Goal: Transaction & Acquisition: Purchase product/service

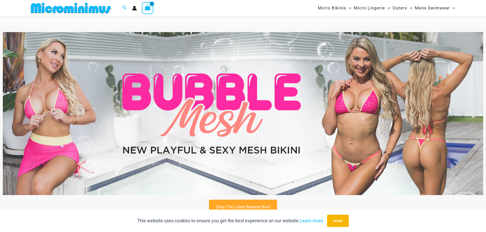
scroll to position [148, 0]
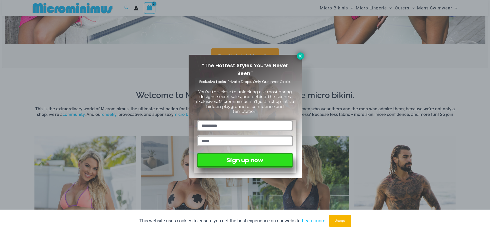
click at [300, 57] on icon at bounding box center [300, 56] width 3 height 3
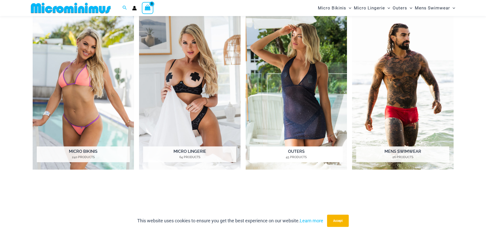
scroll to position [276, 0]
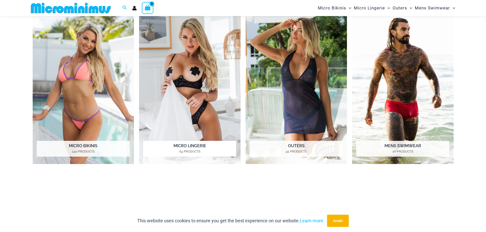
click at [203, 150] on mark "64 Products" at bounding box center [189, 152] width 93 height 5
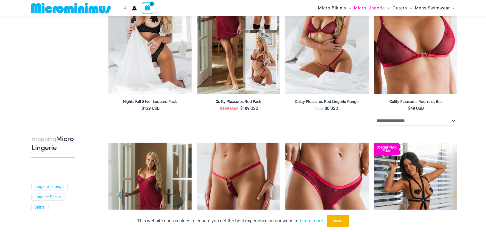
scroll to position [124, 0]
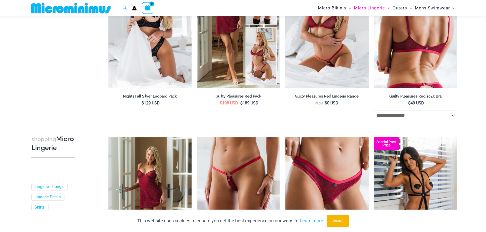
click at [454, 116] on select "**********" at bounding box center [415, 116] width 83 height 10
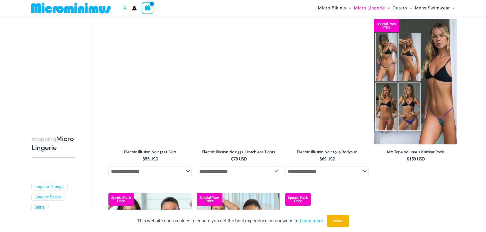
scroll to position [1110, 0]
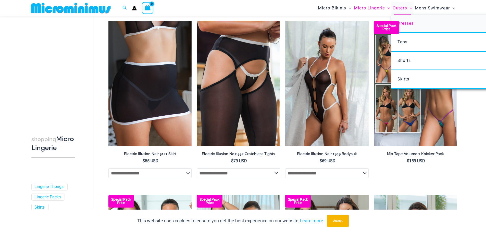
click at [409, 25] on span "Dresses" at bounding box center [405, 23] width 16 height 5
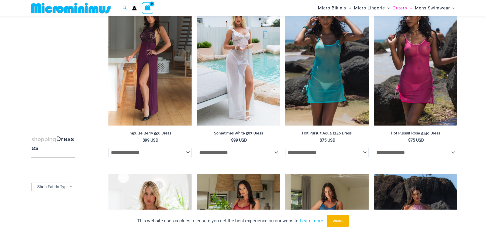
scroll to position [47, 0]
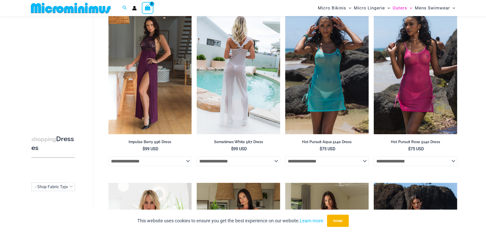
click at [276, 160] on select "**********" at bounding box center [238, 162] width 83 height 10
click at [275, 158] on select "**********" at bounding box center [238, 162] width 83 height 10
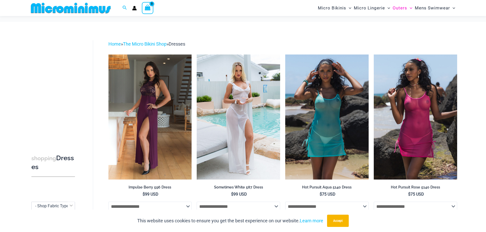
scroll to position [0, 0]
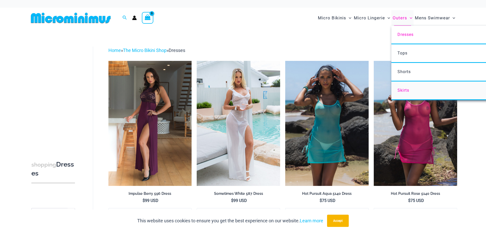
click at [406, 91] on span "Skirts" at bounding box center [403, 90] width 12 height 5
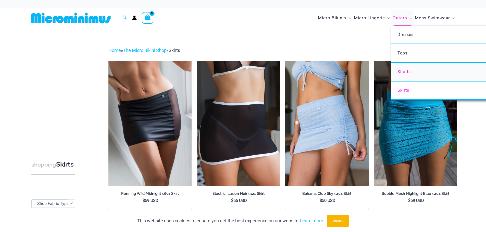
click at [408, 70] on span "Shorts" at bounding box center [403, 71] width 13 height 5
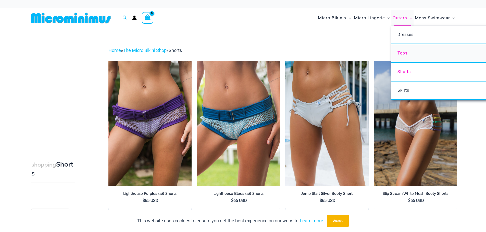
click at [408, 55] on link "Tops" at bounding box center [467, 53] width 152 height 19
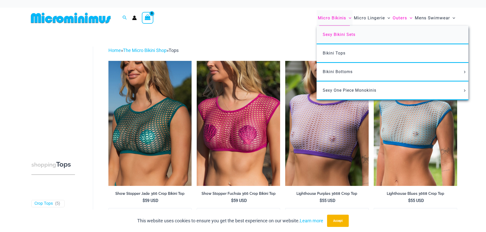
click at [344, 35] on span "Sexy Bikini Sets" at bounding box center [339, 34] width 33 height 5
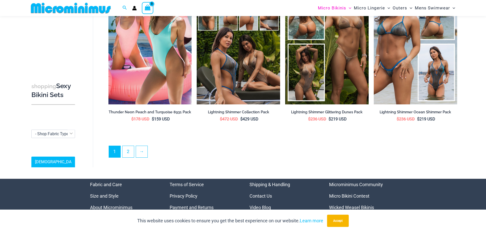
scroll to position [1221, 0]
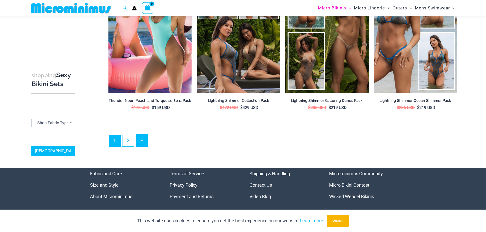
click at [147, 139] on link "→" at bounding box center [142, 141] width 12 height 12
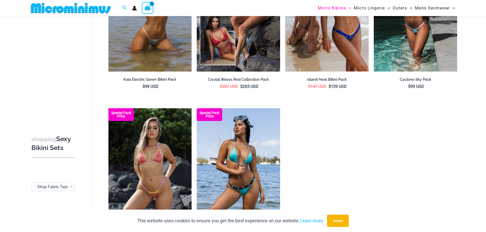
scroll to position [609, 0]
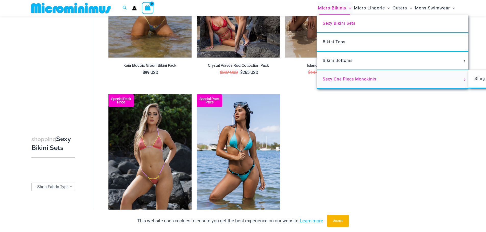
click at [356, 79] on span "Sexy One Piece Monokinis" at bounding box center [350, 79] width 54 height 5
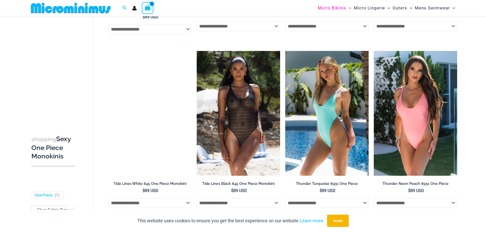
scroll to position [736, 0]
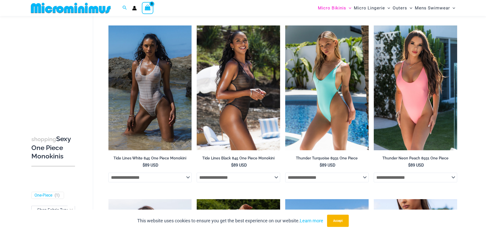
click at [247, 96] on img at bounding box center [238, 88] width 83 height 125
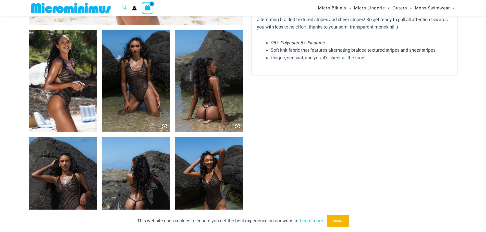
scroll to position [353, 0]
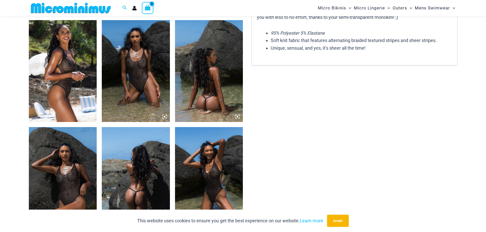
click at [202, 83] on img at bounding box center [209, 71] width 68 height 102
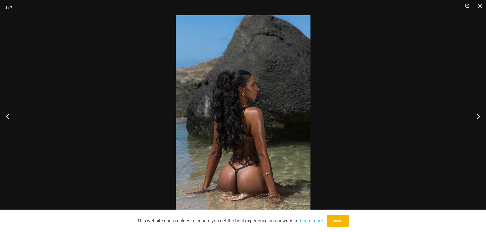
click at [131, 94] on div at bounding box center [243, 116] width 486 height 232
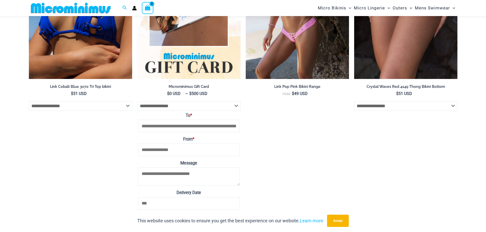
scroll to position [1279, 0]
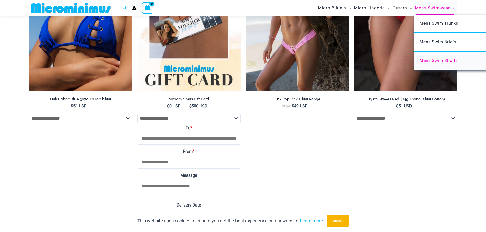
click at [457, 60] on span "Mens Swim Shorts" at bounding box center [439, 60] width 38 height 5
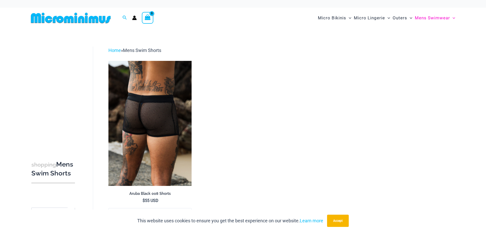
click at [171, 109] on img at bounding box center [149, 123] width 83 height 125
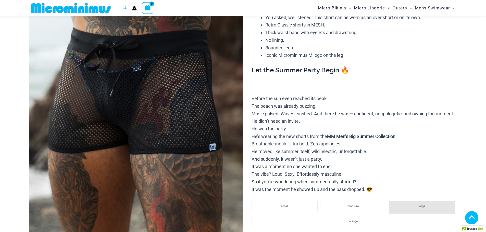
scroll to position [97, 0]
